Goal: Contribute content: Contribute content

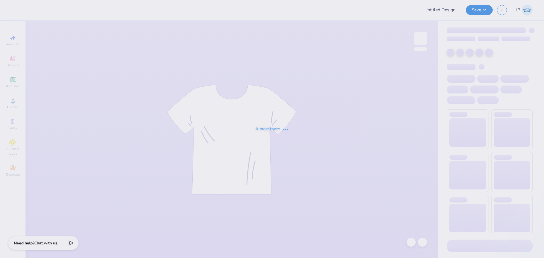
type input "Apple cup GPhi 25"
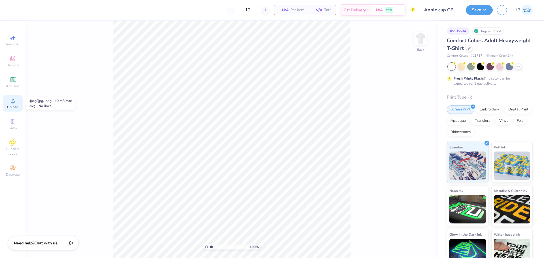
click at [13, 99] on icon at bounding box center [13, 101] width 4 height 4
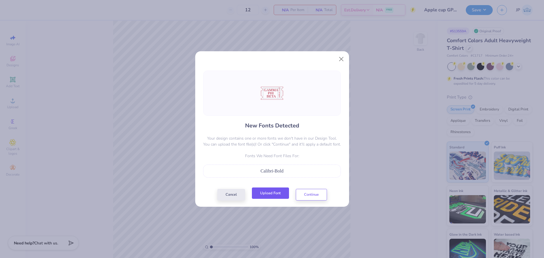
click at [278, 196] on button "Upload Font" at bounding box center [270, 194] width 37 height 12
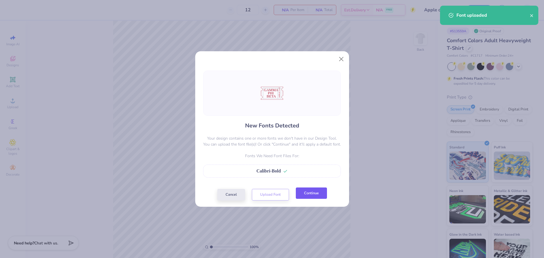
click at [317, 198] on button "Continue" at bounding box center [311, 194] width 31 height 12
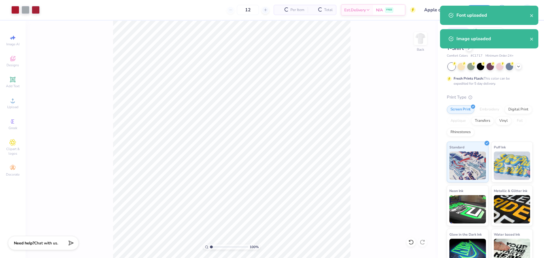
click at [112, 73] on div "100 % Back" at bounding box center [232, 139] width 412 height 237
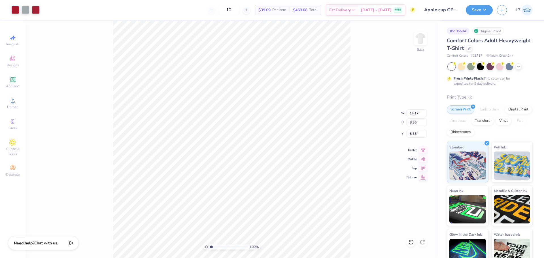
click at [294, 181] on div "100 % Back W 14.17 14.17 " H 8.30 8.30 " Y 8.35 8.35 " Center Middle Top Bottom" at bounding box center [232, 139] width 412 height 237
drag, startPoint x: 103, startPoint y: 85, endPoint x: 48, endPoint y: 17, distance: 87.5
click at [48, 17] on div "Art colors 12 $39.09 Per Item $469.08 Total Est. Delivery [DATE] - [DATE] FREE …" at bounding box center [272, 129] width 544 height 258
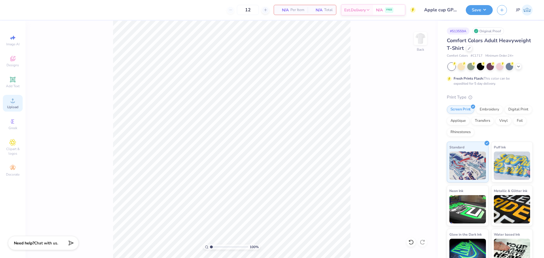
click at [16, 101] on icon at bounding box center [12, 100] width 7 height 7
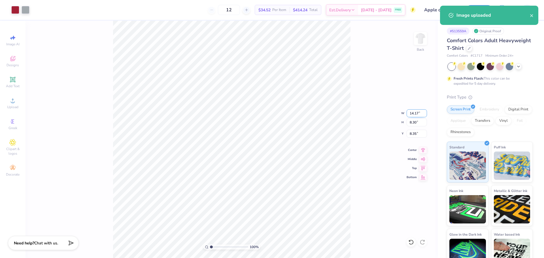
click at [417, 112] on input "14.17" at bounding box center [417, 113] width 20 height 8
click at [416, 112] on input "14.17" at bounding box center [417, 113] width 20 height 8
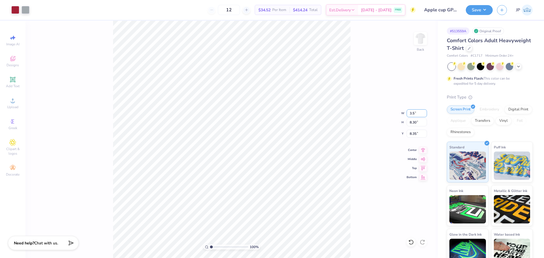
type input "3.50"
type input "2.05"
type input "3.56"
click at [414, 113] on input "3.50" at bounding box center [417, 113] width 20 height 8
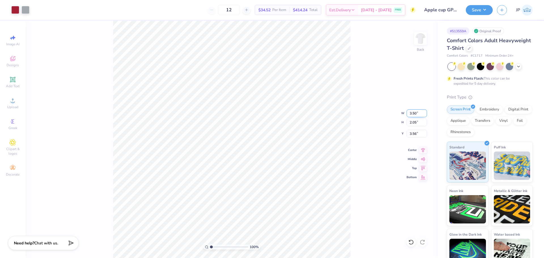
click at [414, 113] on input "3.50" at bounding box center [417, 113] width 20 height 8
type input "4.00"
type input "2.34"
click at [414, 134] on input "3.42" at bounding box center [417, 134] width 20 height 8
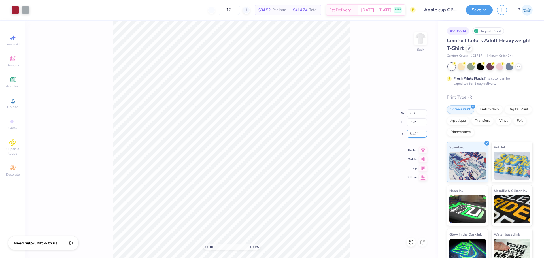
click at [414, 134] on input "3.42" at bounding box center [417, 134] width 20 height 8
type input "3.00"
click at [415, 111] on input "4.00" at bounding box center [417, 113] width 20 height 8
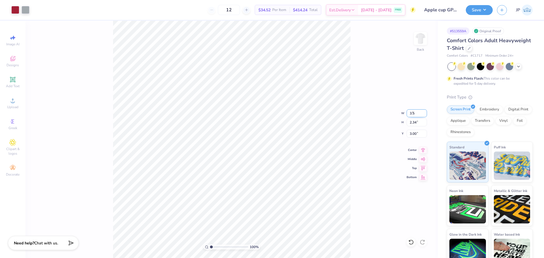
type input "3.50"
type input "2.05"
type input "3.15"
type input "3.00"
click at [426, 40] on img at bounding box center [420, 38] width 23 height 23
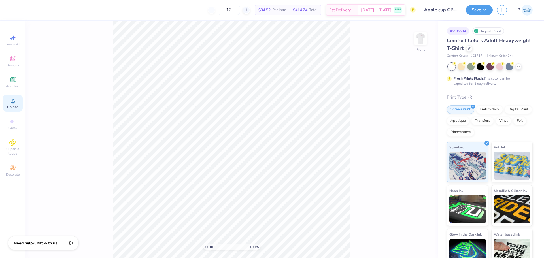
click at [17, 101] on div "Upload" at bounding box center [13, 103] width 20 height 17
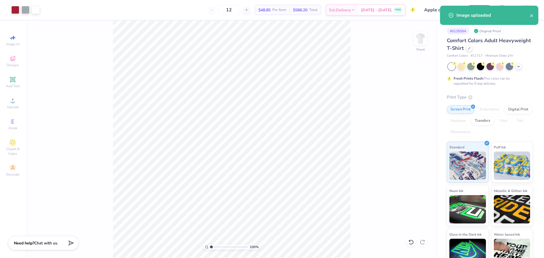
click at [315, 258] on html "Art colors 12 $48.85 Per Item $586.20 Total Est. Delivery [DATE] - [DATE] FREE …" at bounding box center [272, 129] width 544 height 258
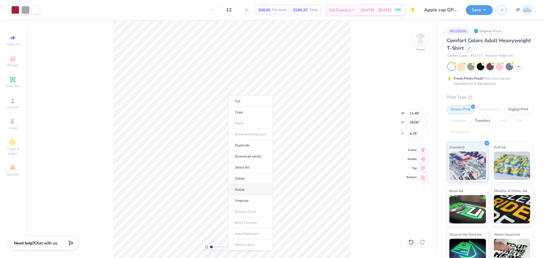
click at [247, 190] on li "Group" at bounding box center [250, 189] width 44 height 11
click at [415, 122] on input "18.00" at bounding box center [417, 122] width 20 height 8
type input "15"
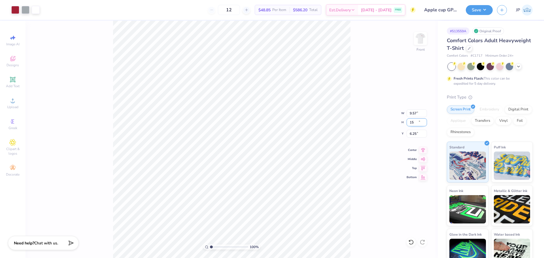
type input "9.57"
type input "15.00"
click at [415, 133] on input "6.25" at bounding box center [417, 134] width 20 height 8
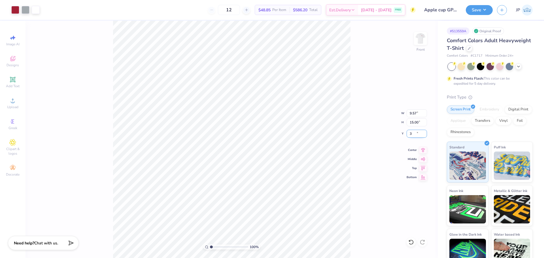
type input "3.00"
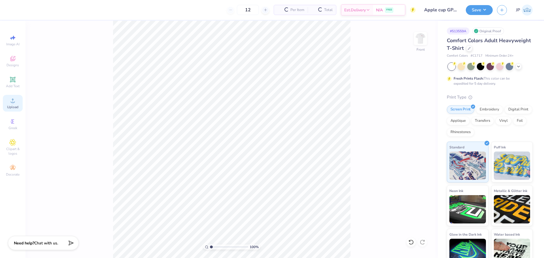
click at [12, 101] on circle at bounding box center [12, 102] width 3 height 3
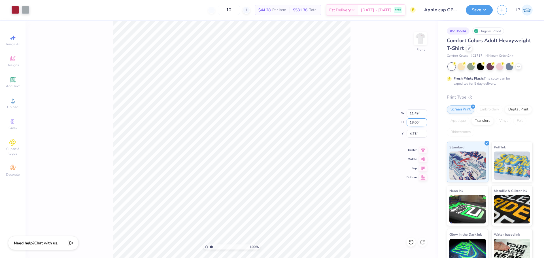
click at [414, 120] on input "18.00" at bounding box center [417, 122] width 20 height 8
type input "15"
type input "9.57"
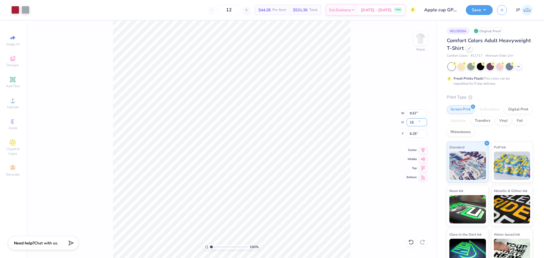
type input "15.00"
click at [410, 131] on input "6.25" at bounding box center [417, 134] width 20 height 8
type input "3.00"
type input "1"
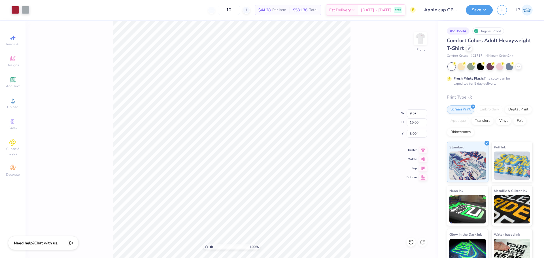
click at [210, 246] on input "range" at bounding box center [229, 247] width 38 height 5
click at [475, 9] on button "Save" at bounding box center [479, 9] width 27 height 10
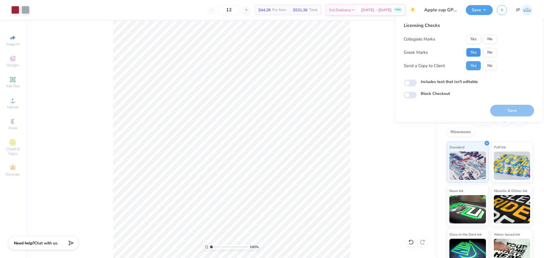
drag, startPoint x: 472, startPoint y: 51, endPoint x: 470, endPoint y: 44, distance: 7.3
click at [471, 51] on button "Yes" at bounding box center [473, 52] width 15 height 9
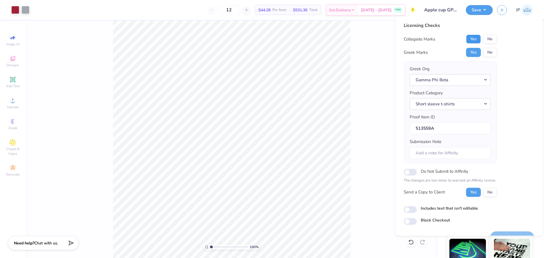
click at [472, 41] on button "Yes" at bounding box center [473, 39] width 15 height 9
click at [447, 153] on input "Submission Note" at bounding box center [450, 153] width 81 height 12
click at [438, 152] on input "Submission Note" at bounding box center [450, 153] width 81 height 12
paste input "the dates are for all the years the client's team won and scores from said games"
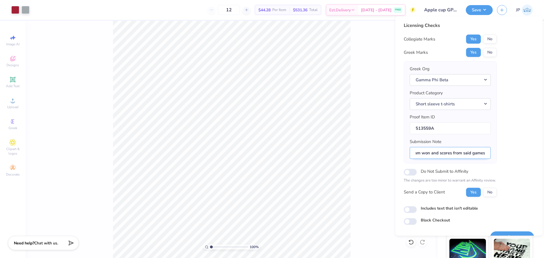
click at [418, 155] on input "the dates are for all the years the client's team won and scores from said games" at bounding box center [450, 153] width 81 height 12
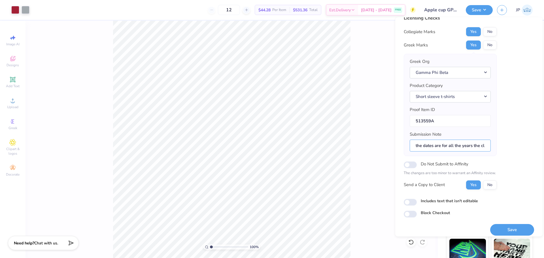
scroll to position [13, 0]
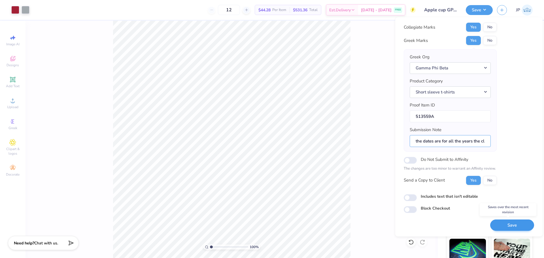
type input "the dates are for all the years the client's team won and scores from said games"
click at [504, 225] on button "Save" at bounding box center [512, 226] width 44 height 12
